Goal: Find specific page/section: Find specific page/section

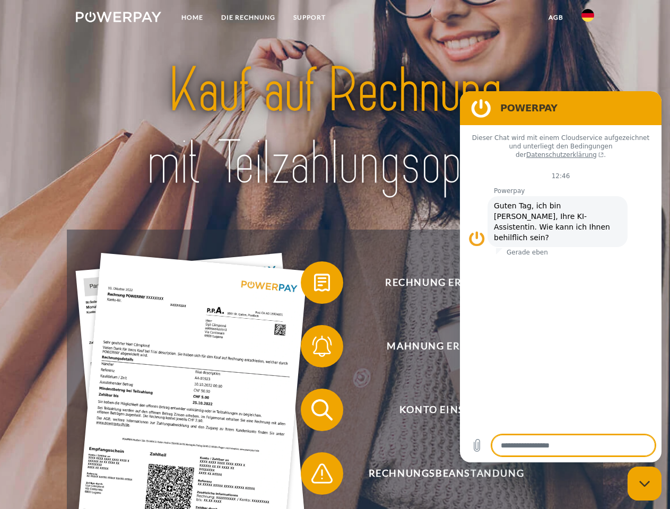
click at [118, 19] on img at bounding box center [118, 17] width 85 height 11
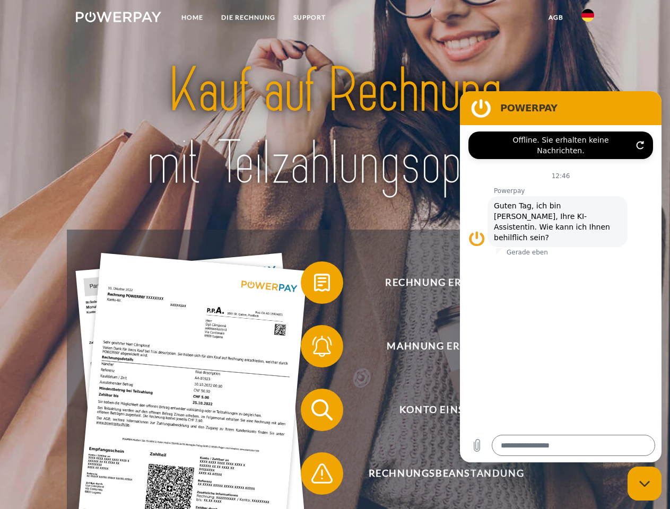
click at [588, 19] on img at bounding box center [587, 15] width 13 height 13
click at [555, 18] on link "agb" at bounding box center [555, 17] width 33 height 19
click at [314, 285] on span at bounding box center [305, 282] width 53 height 53
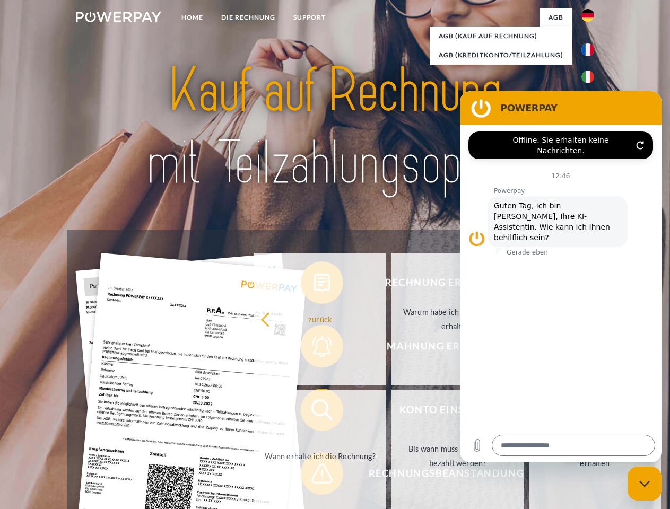
click at [314, 348] on link "zurück" at bounding box center [320, 319] width 132 height 133
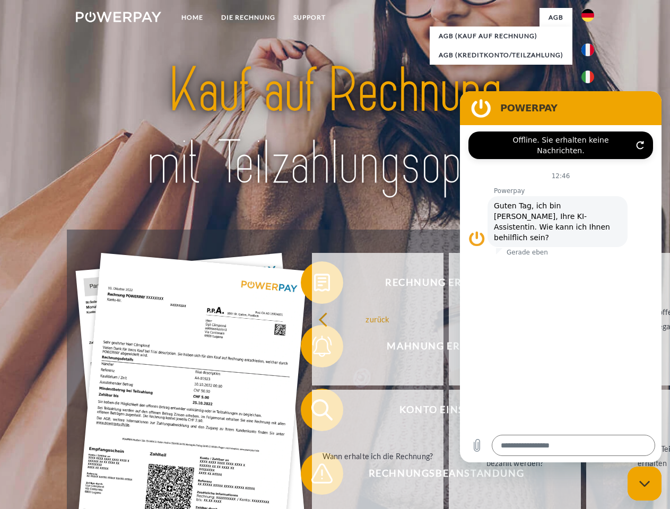
click at [314, 412] on div "zurück Warum habe ich eine Rechnung erhalten? Was habe ich noch offen, ist mein…" at bounding box center [515, 388] width 429 height 274
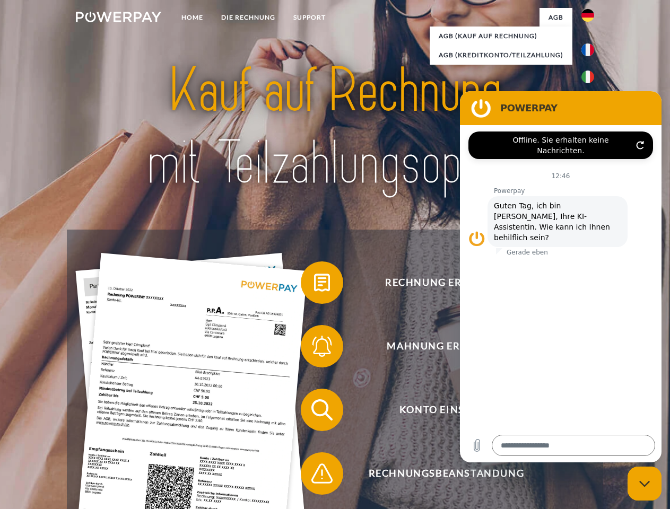
click at [314, 476] on span at bounding box center [305, 473] width 53 height 53
click at [644, 484] on icon "Messaging-Fenster schließen" at bounding box center [644, 483] width 11 height 7
type textarea "*"
